Goal: Information Seeking & Learning: Learn about a topic

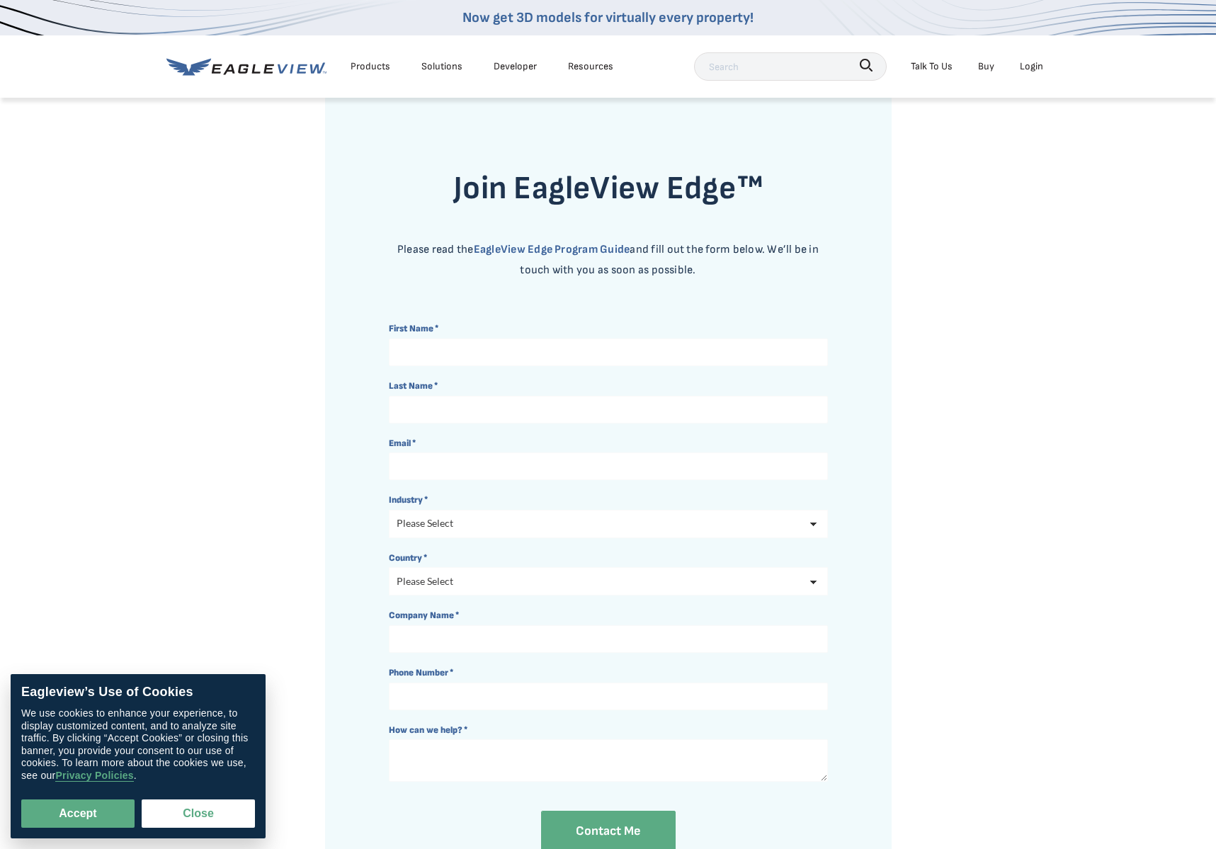
click at [377, 71] on div "Products" at bounding box center [370, 66] width 40 height 18
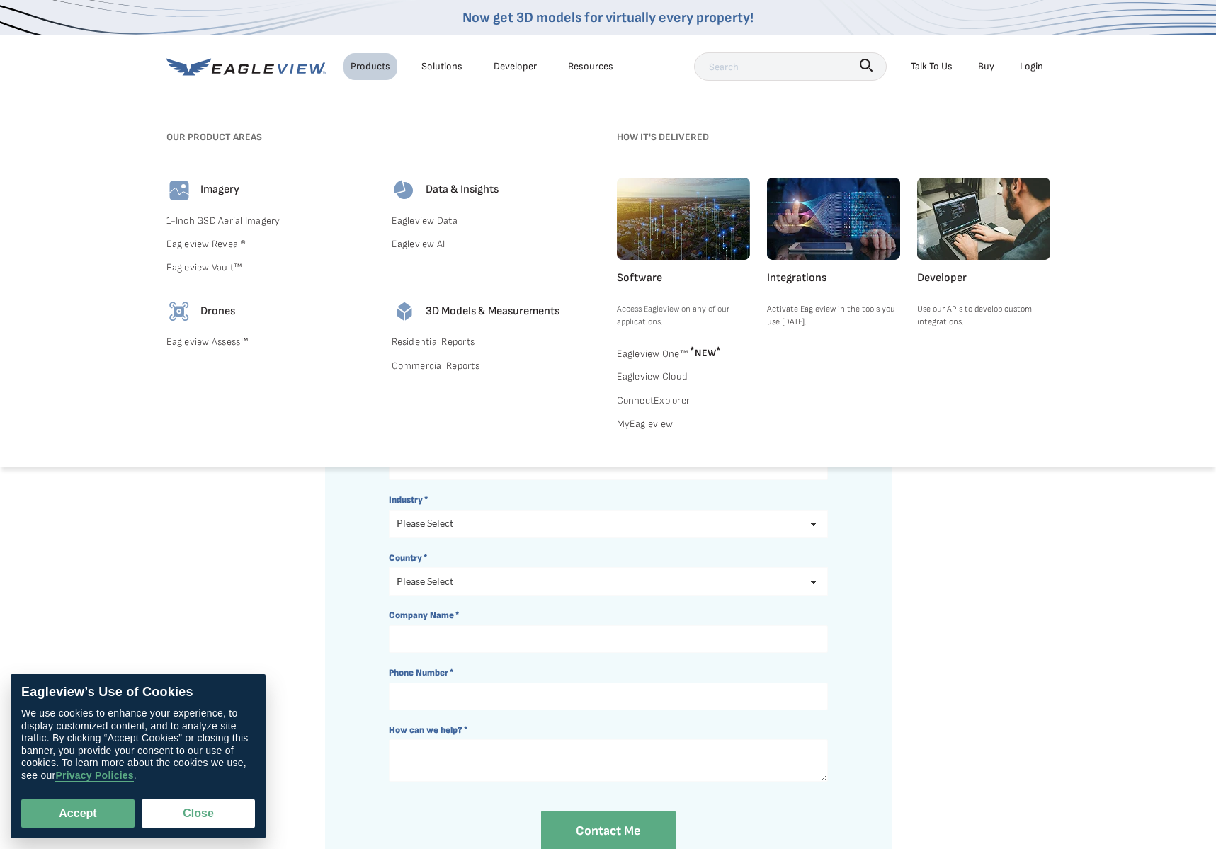
click at [202, 222] on link "1-Inch GSD Aerial Imagery" at bounding box center [270, 221] width 208 height 18
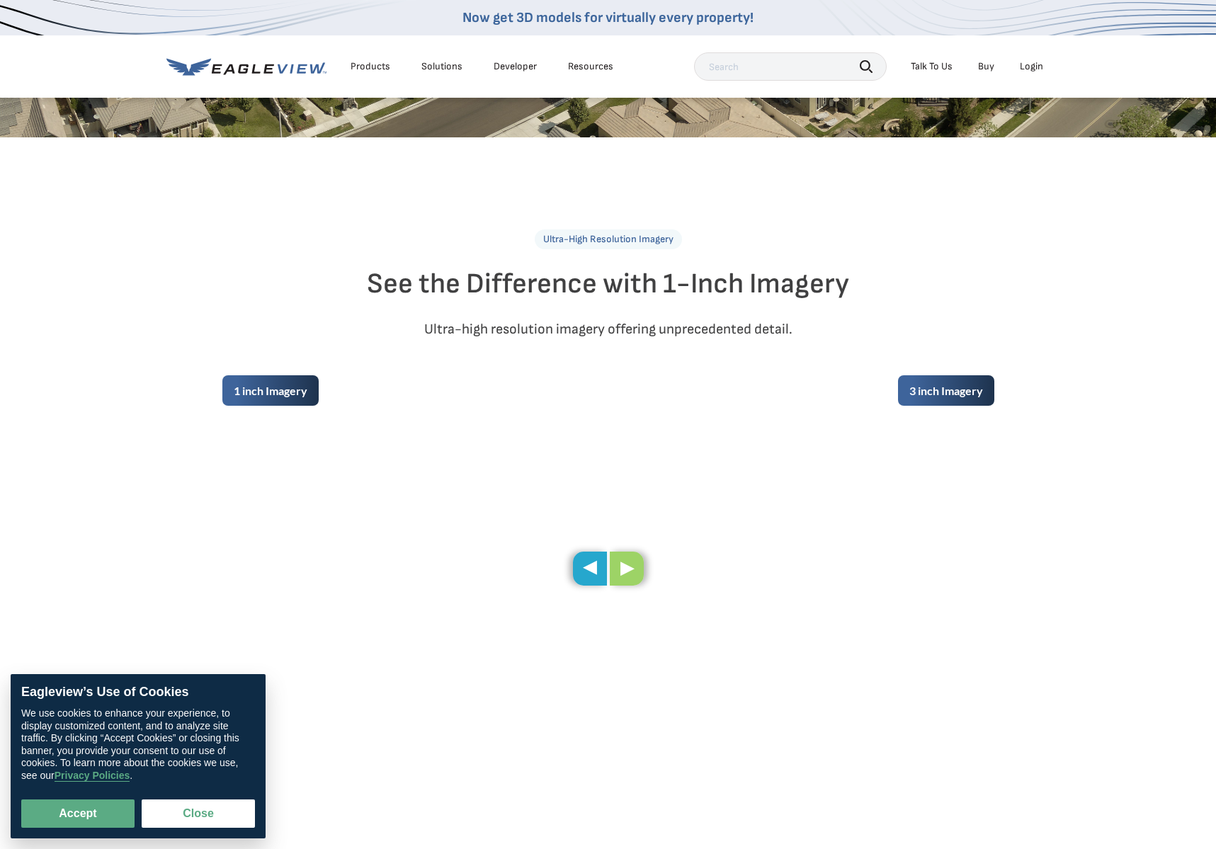
scroll to position [554, 0]
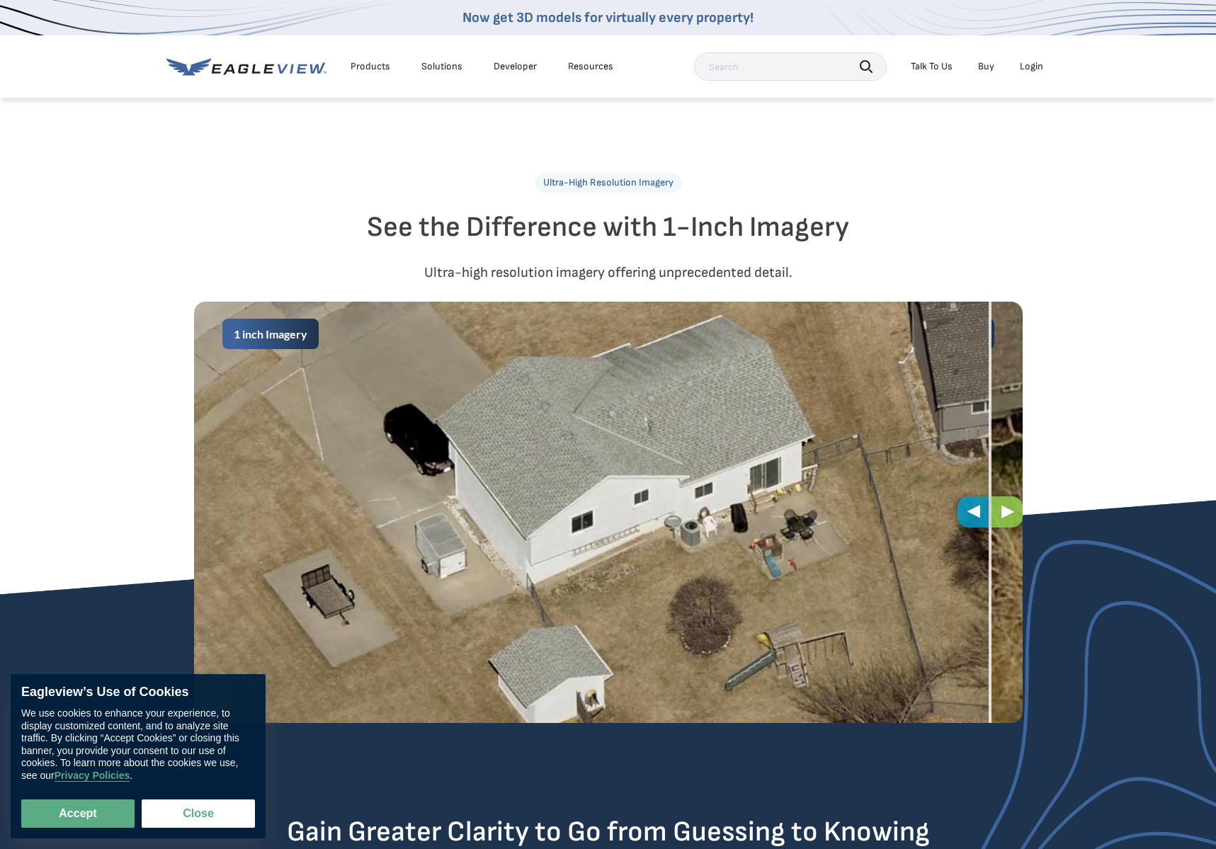
drag, startPoint x: 593, startPoint y: 512, endPoint x: 923, endPoint y: 511, distance: 330.6
click at [988, 515] on span at bounding box center [989, 512] width 3 height 421
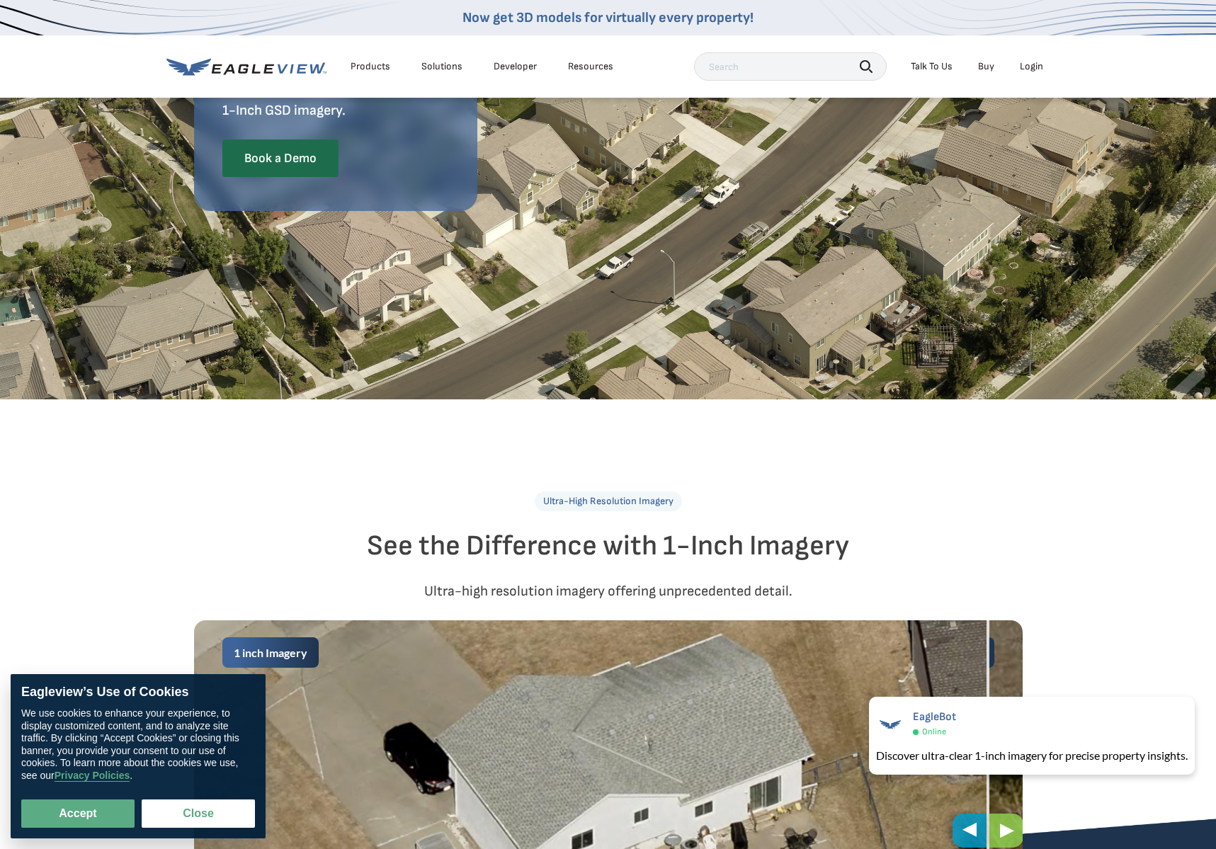
scroll to position [0, 0]
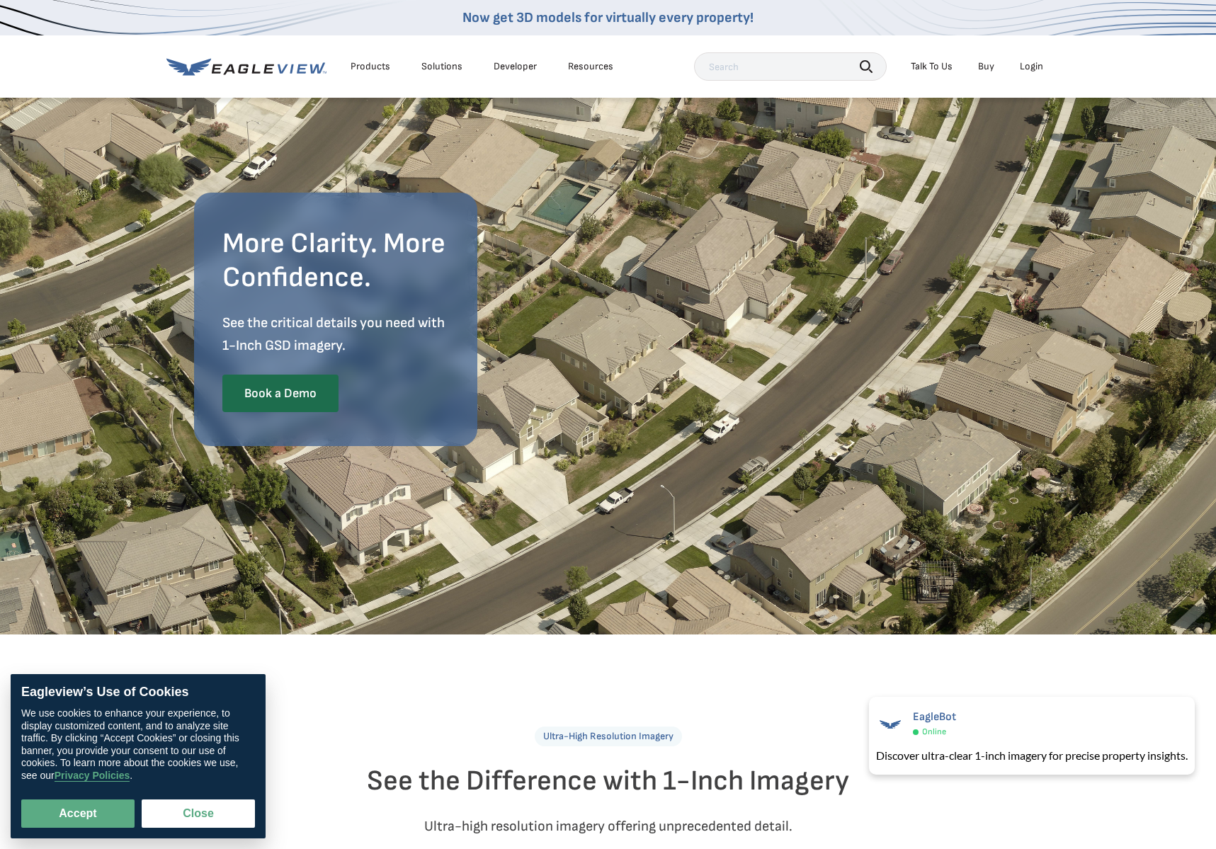
click at [448, 66] on div "Solutions" at bounding box center [441, 66] width 41 height 13
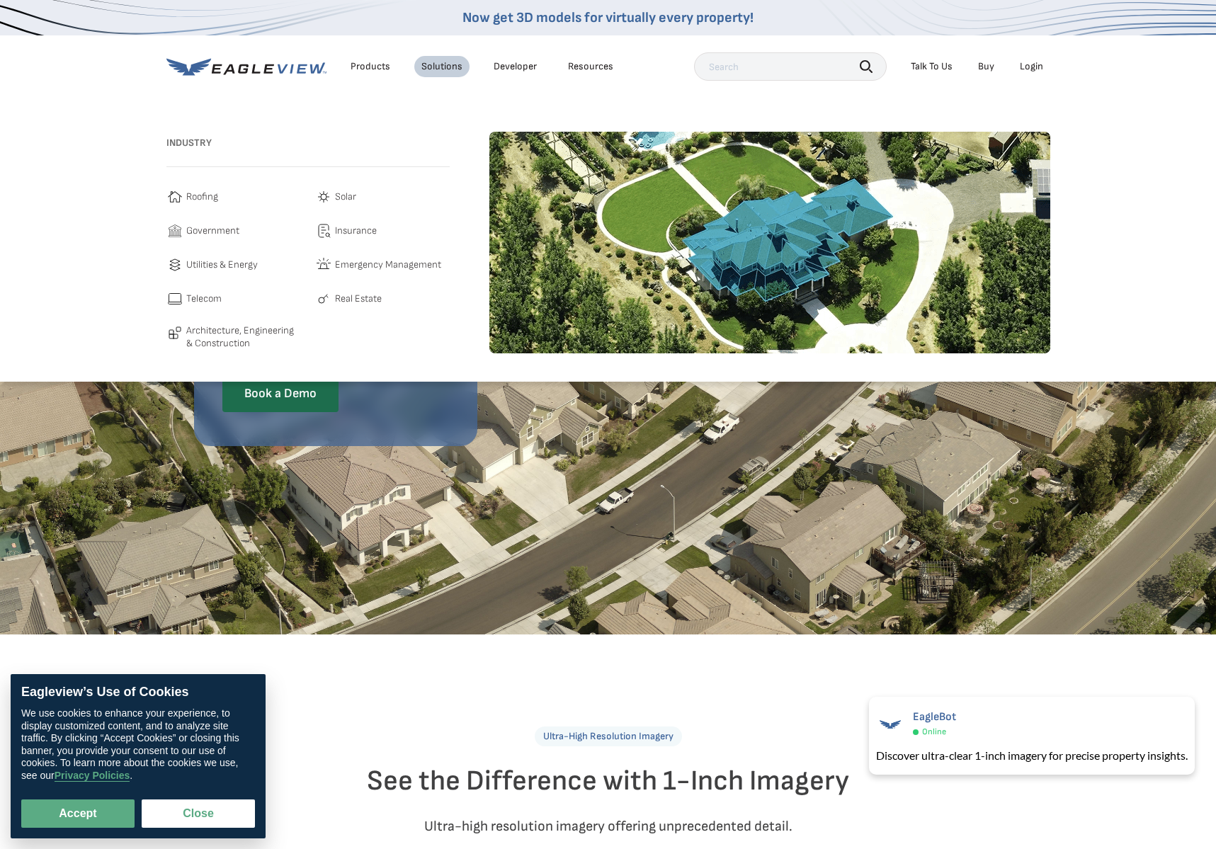
click at [204, 200] on span "Roofing" at bounding box center [202, 196] width 32 height 17
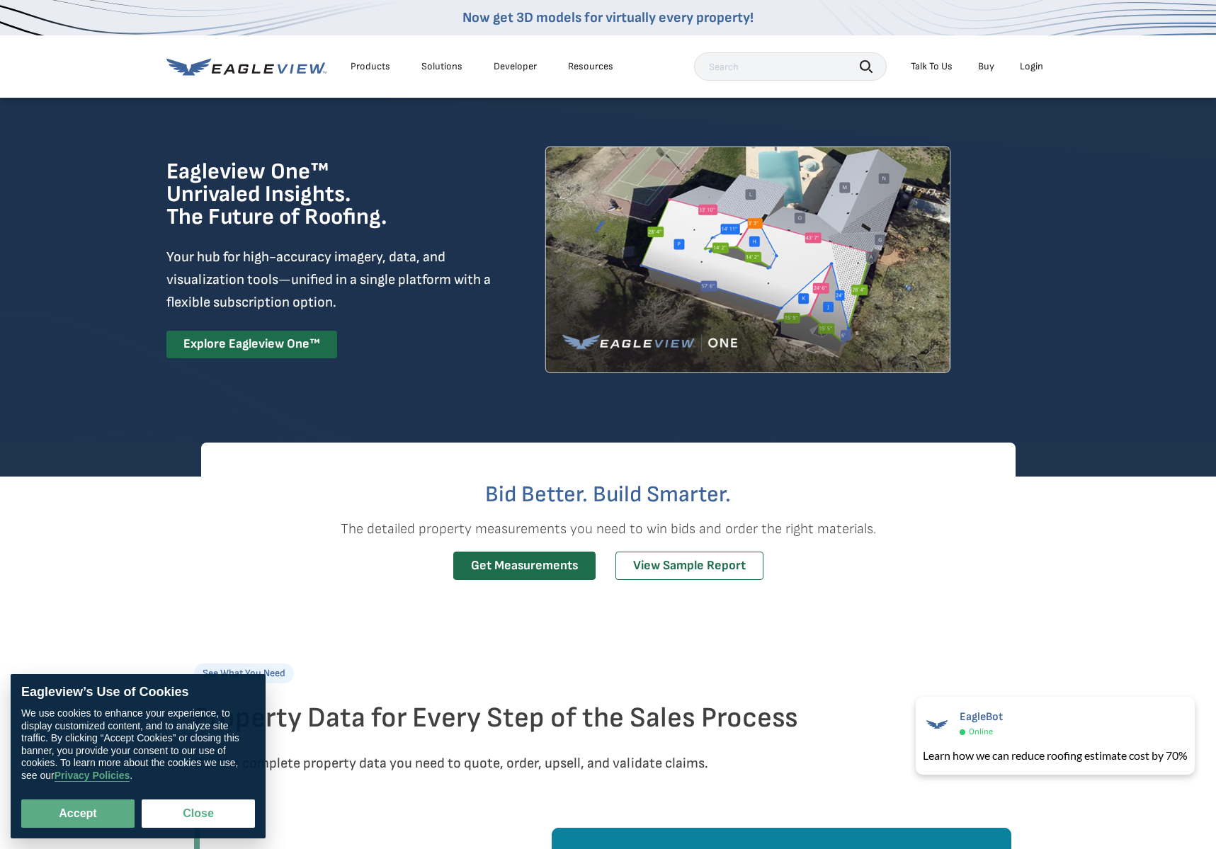
click at [372, 71] on div "Products" at bounding box center [370, 66] width 40 height 13
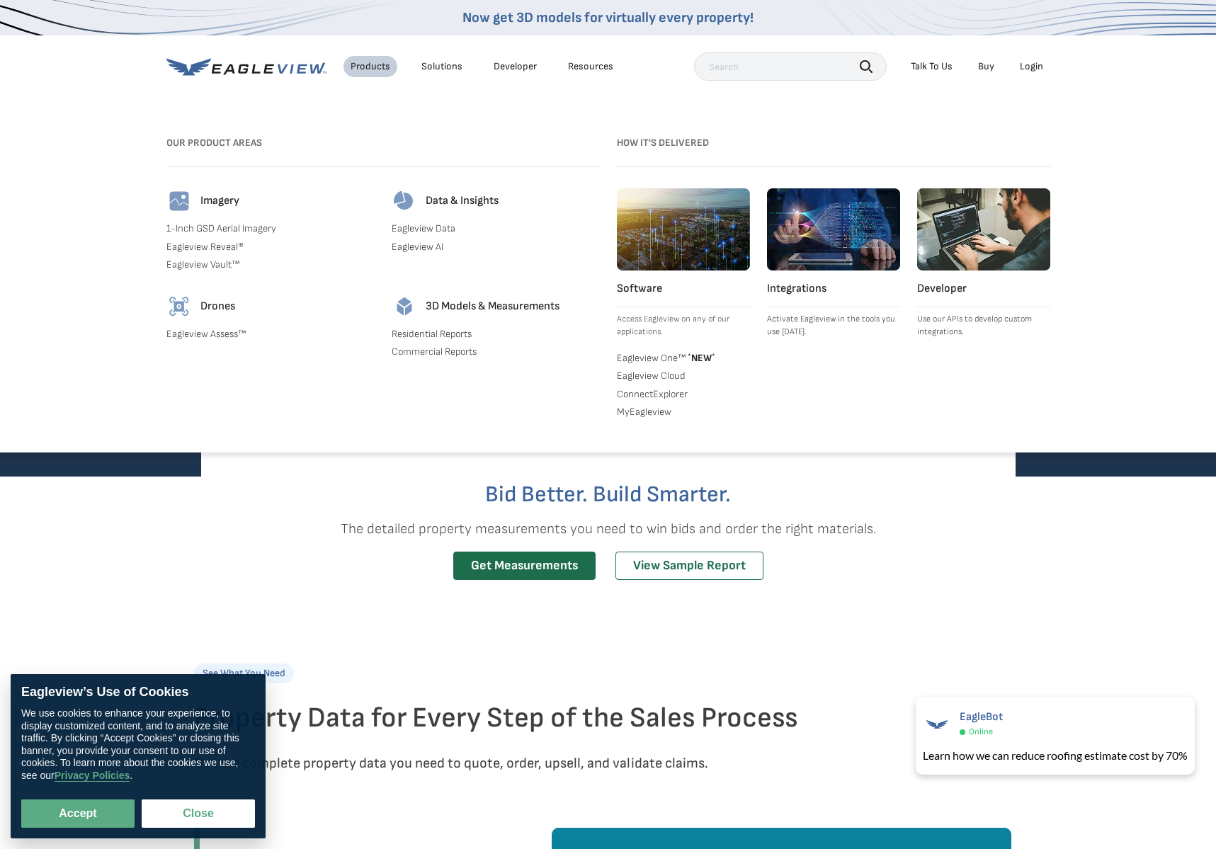
click at [440, 70] on div "Solutions" at bounding box center [441, 66] width 41 height 13
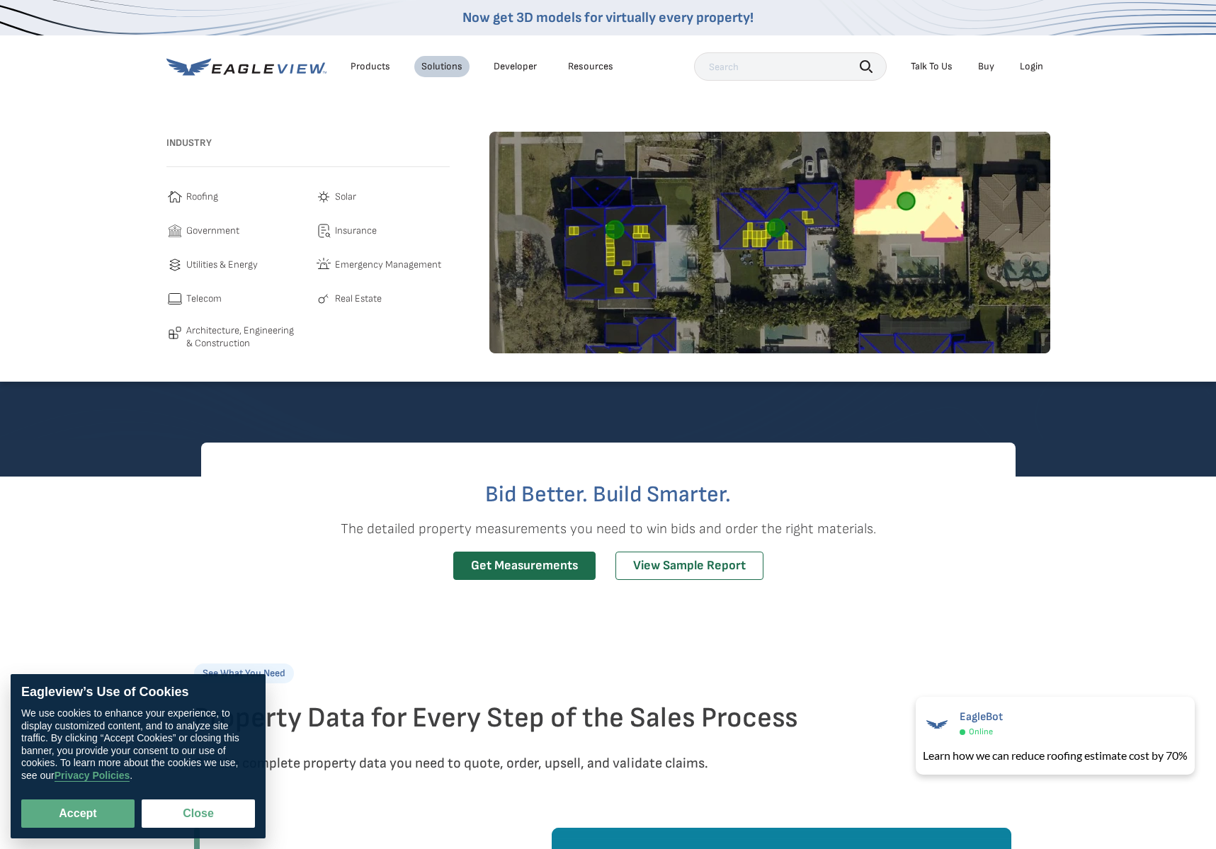
click at [345, 202] on span "Solar" at bounding box center [345, 196] width 21 height 17
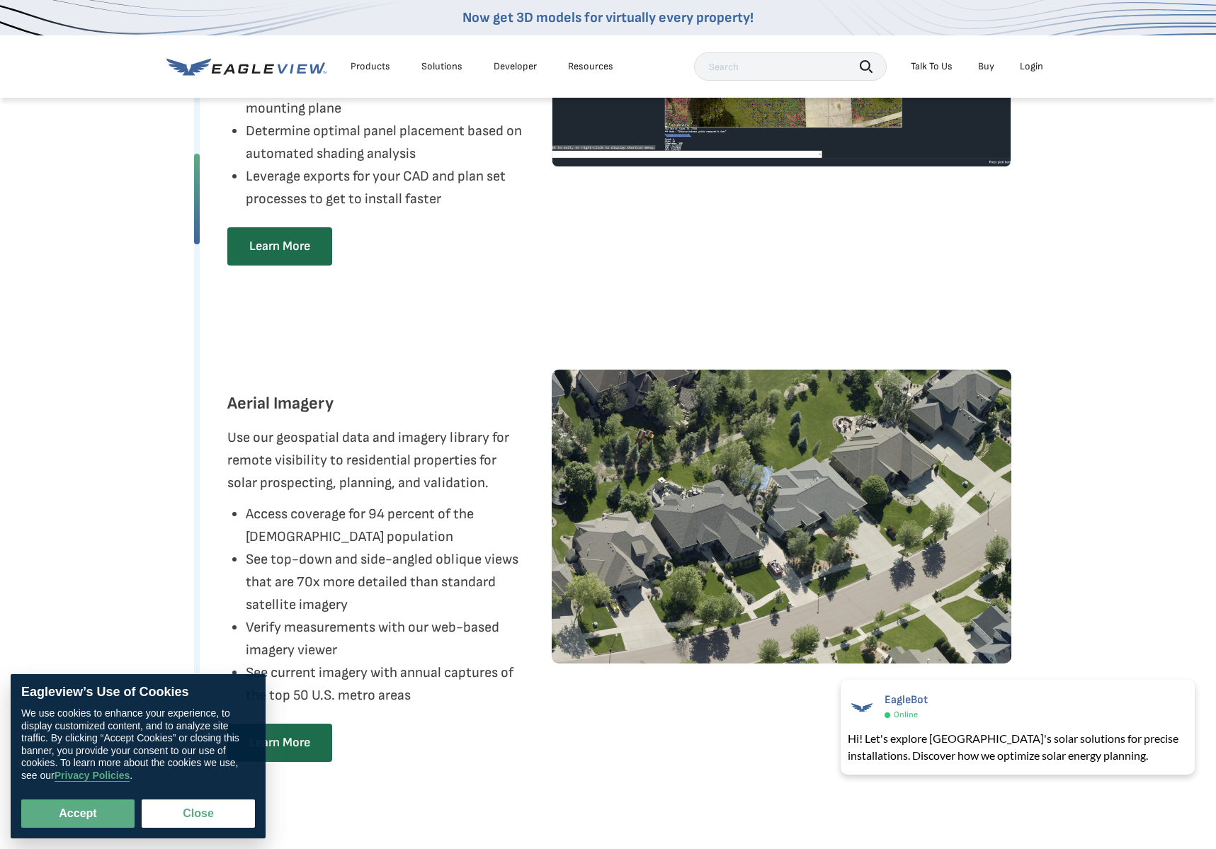
scroll to position [2776, 0]
